Goal: Task Accomplishment & Management: Use online tool/utility

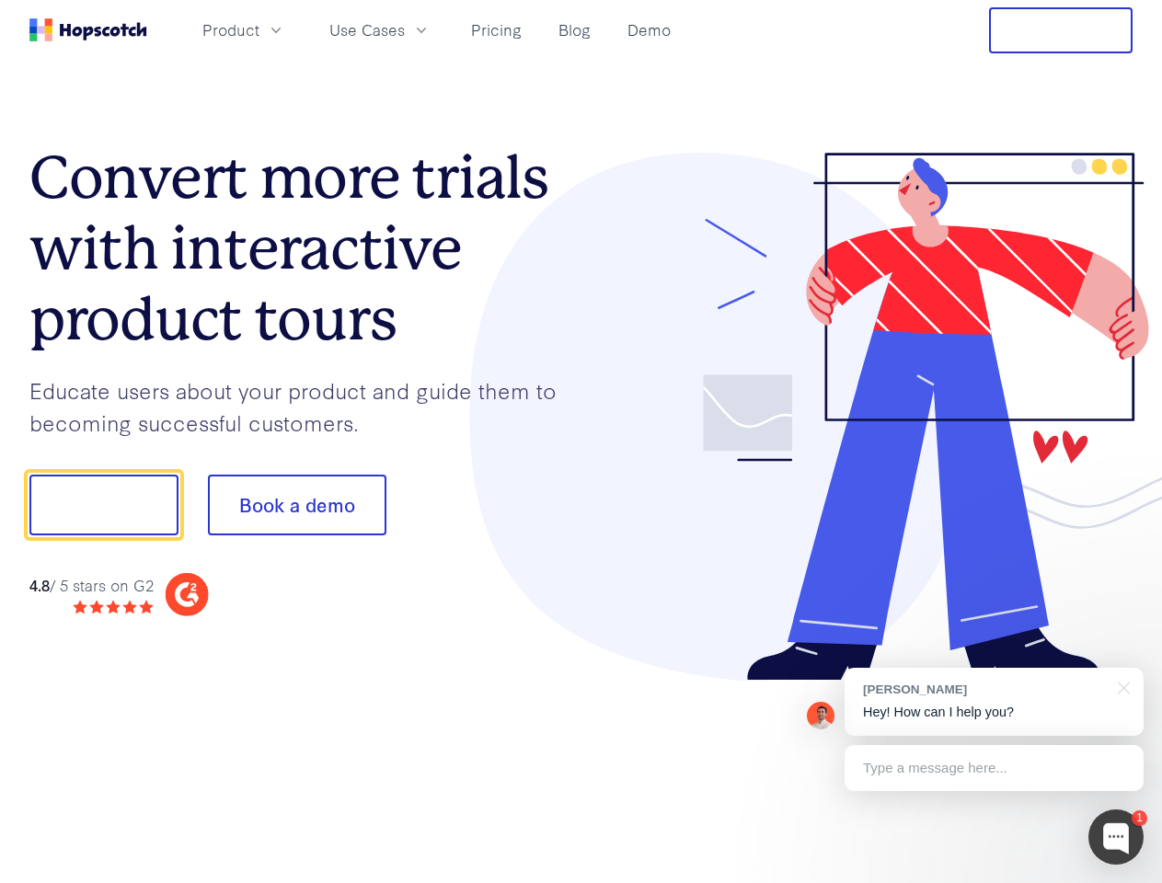
click at [581, 442] on div at bounding box center [857, 417] width 552 height 529
click at [259, 29] on span "Product" at bounding box center [230, 29] width 57 height 23
click at [405, 29] on span "Use Cases" at bounding box center [366, 29] width 75 height 23
click at [1061, 30] on button "Free Trial" at bounding box center [1061, 30] width 144 height 46
click at [103, 505] on button "Show me!" at bounding box center [103, 505] width 149 height 61
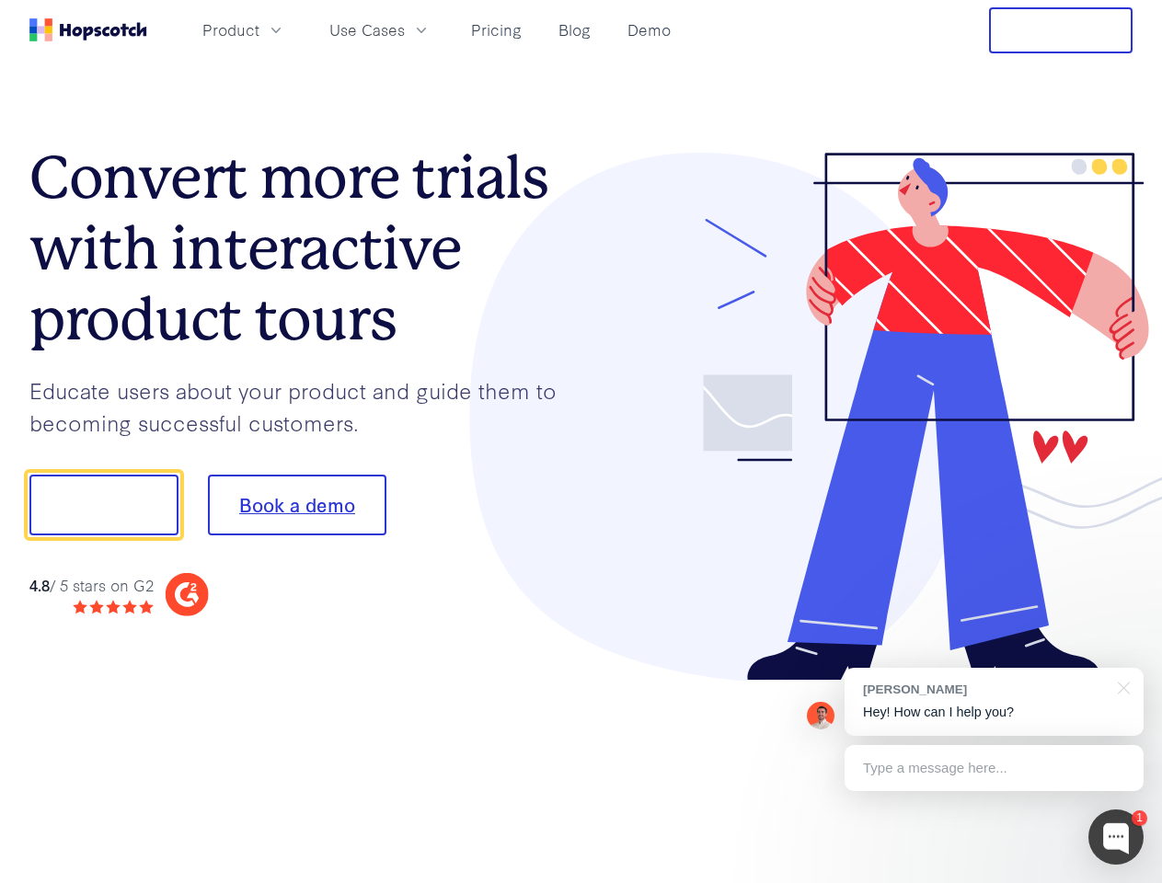
click at [296, 505] on button "Book a demo" at bounding box center [297, 505] width 178 height 61
click at [1116, 837] on div at bounding box center [1115, 837] width 55 height 55
click at [994, 702] on div "[PERSON_NAME] Hey! How can I help you?" at bounding box center [993, 702] width 299 height 68
click at [1120, 686] on div at bounding box center [970, 503] width 345 height 614
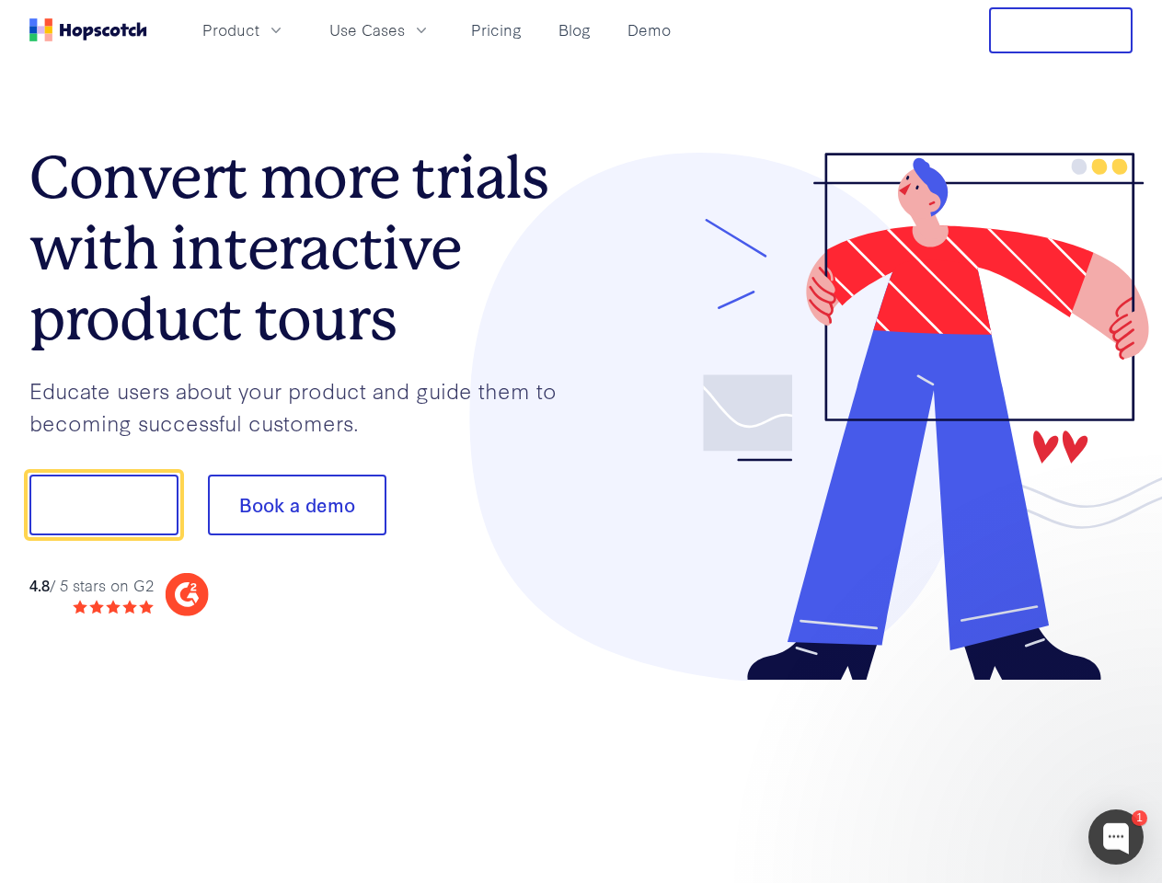
click at [994, 768] on div at bounding box center [970, 625] width 345 height 367
